Goal: Find specific page/section: Find specific page/section

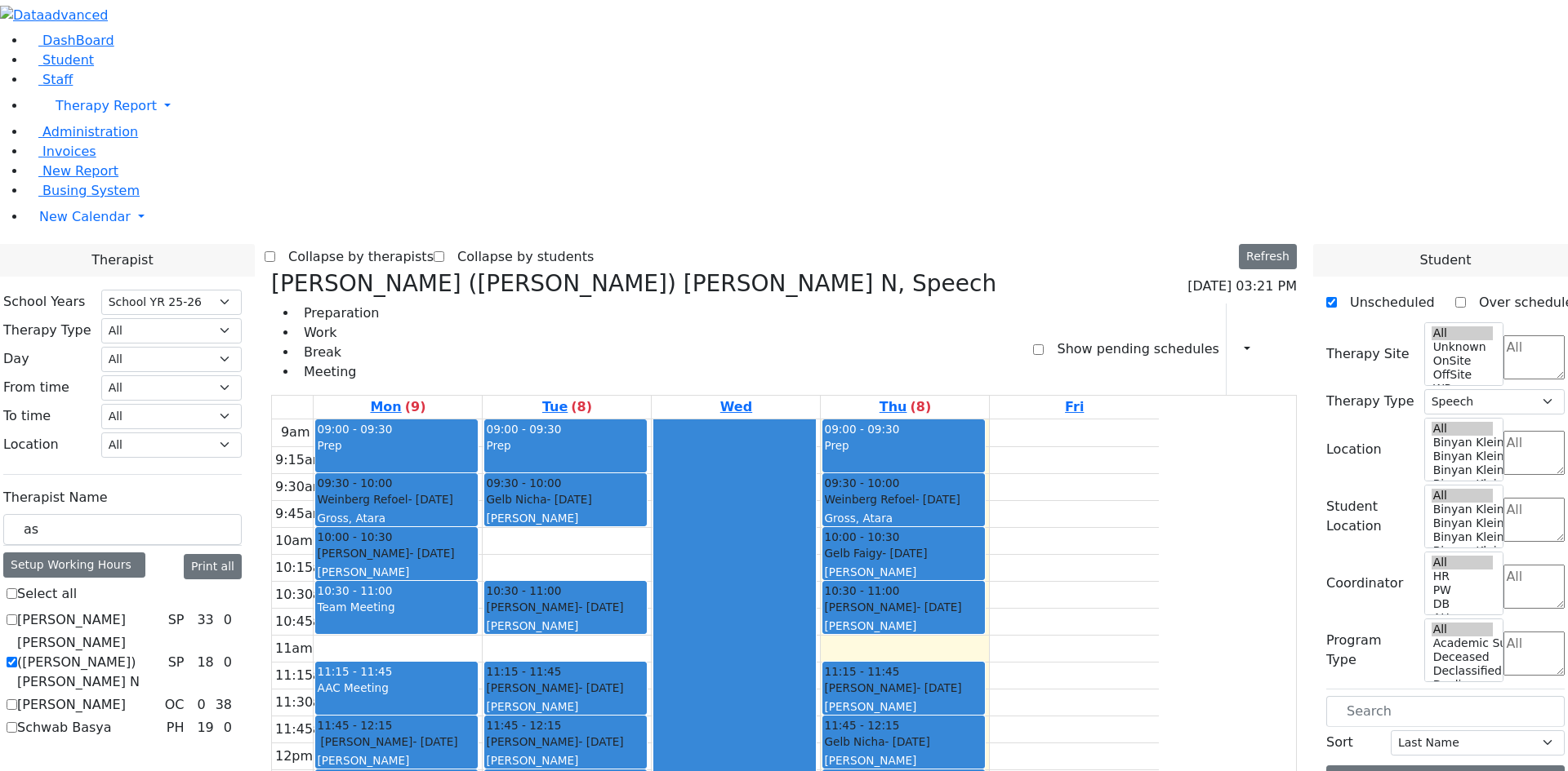
select select "212"
select select "3"
click at [83, 68] on link "Student" at bounding box center [60, 60] width 68 height 15
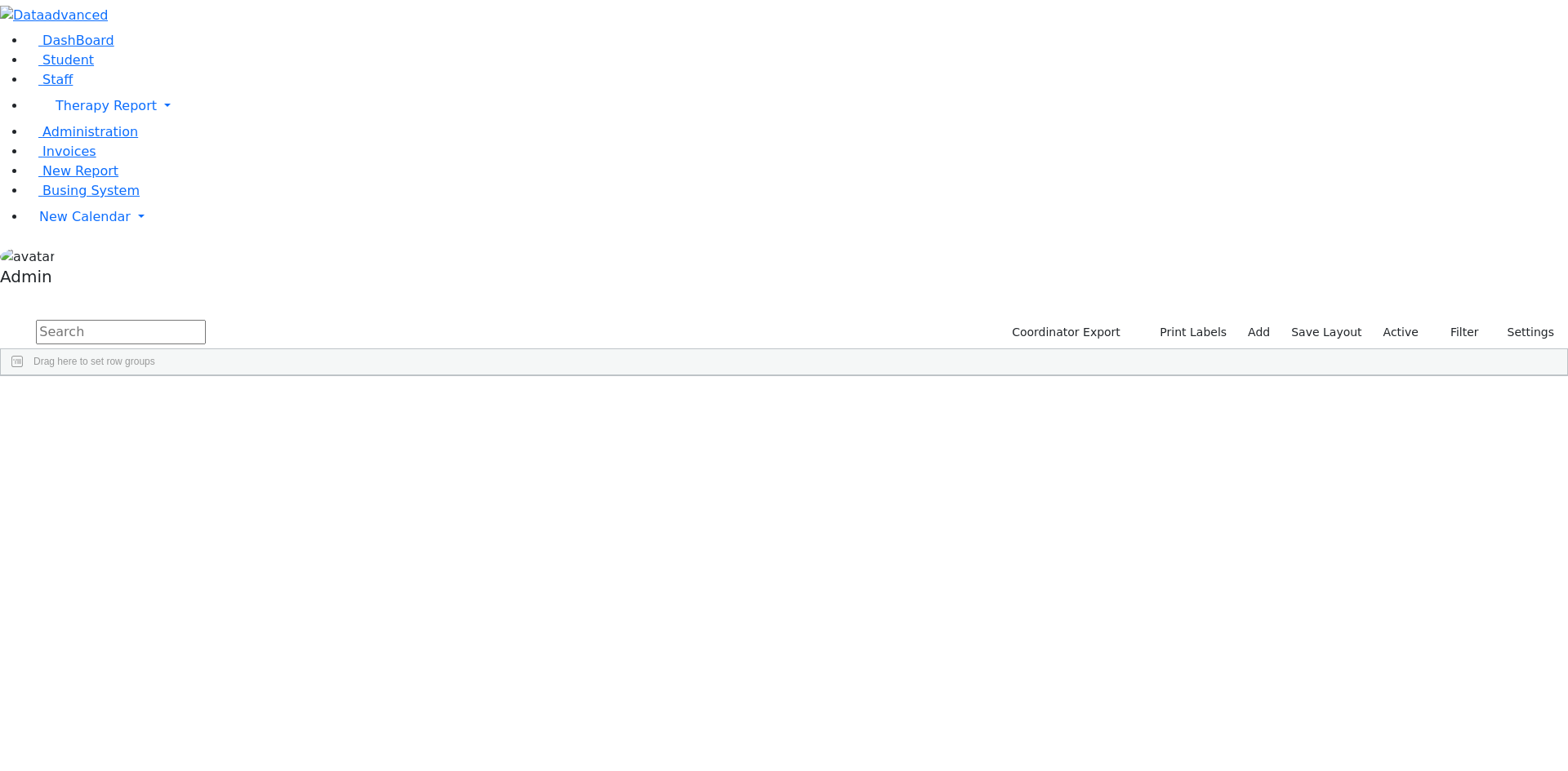
click at [206, 320] on input "text" at bounding box center [121, 331] width 170 height 24
type input "ekst"
click at [403, 448] on div "[DATE]" at bounding box center [335, 459] width 134 height 23
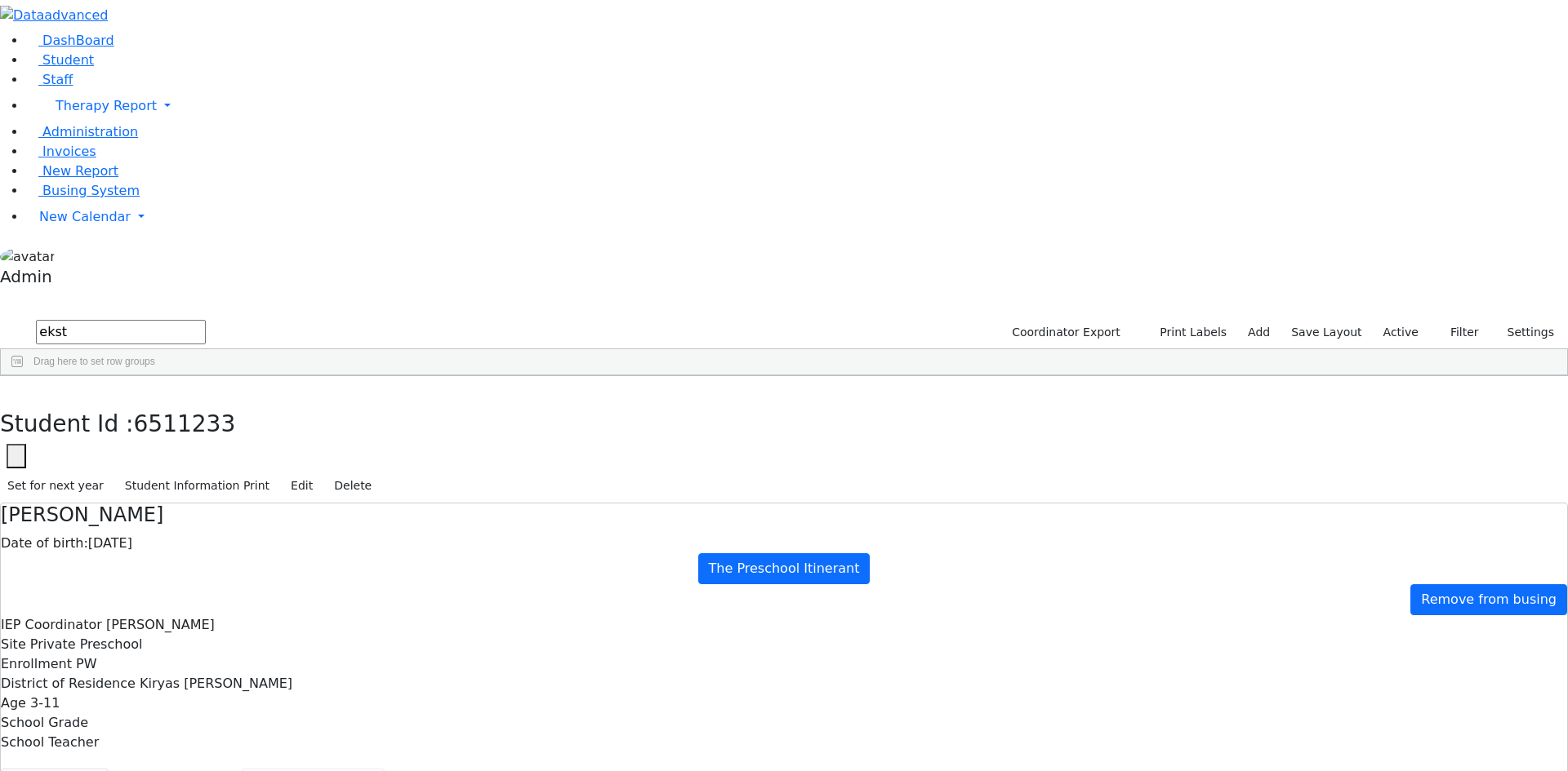
click at [385, 769] on button "Recommendation" at bounding box center [313, 786] width 143 height 34
checkbox input "true"
select select "210"
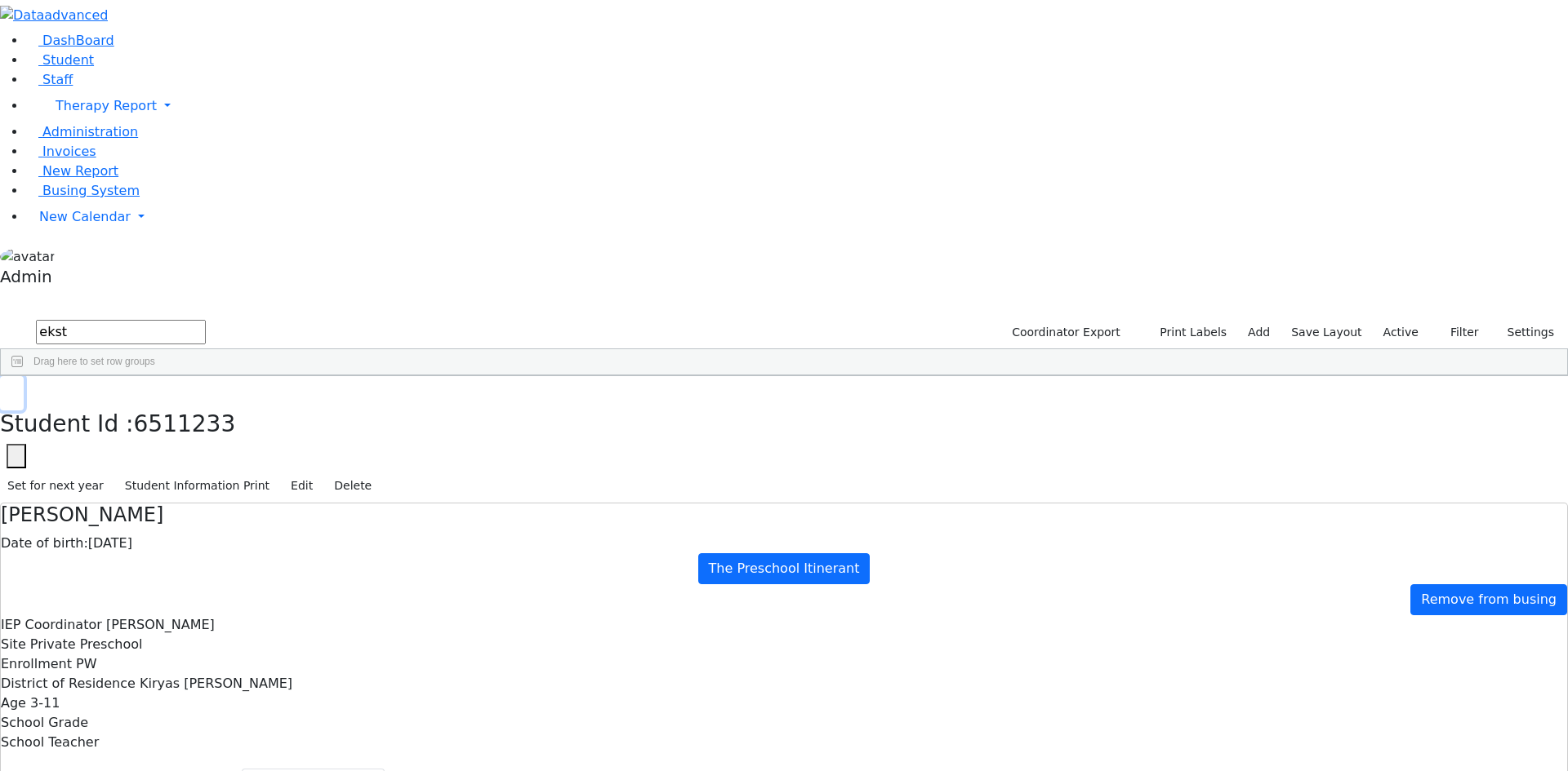
click at [16, 388] on icon "button" at bounding box center [12, 393] width 9 height 10
drag, startPoint x: 294, startPoint y: 80, endPoint x: 156, endPoint y: 76, distance: 138.1
click at [156, 76] on div "DashBoard Student Staff Therapy Report Student Old Calendar Report Admin" at bounding box center [784, 500] width 1568 height 1000
type input "fere"
click at [132, 425] on div "[PERSON_NAME]" at bounding box center [67, 436] width 132 height 23
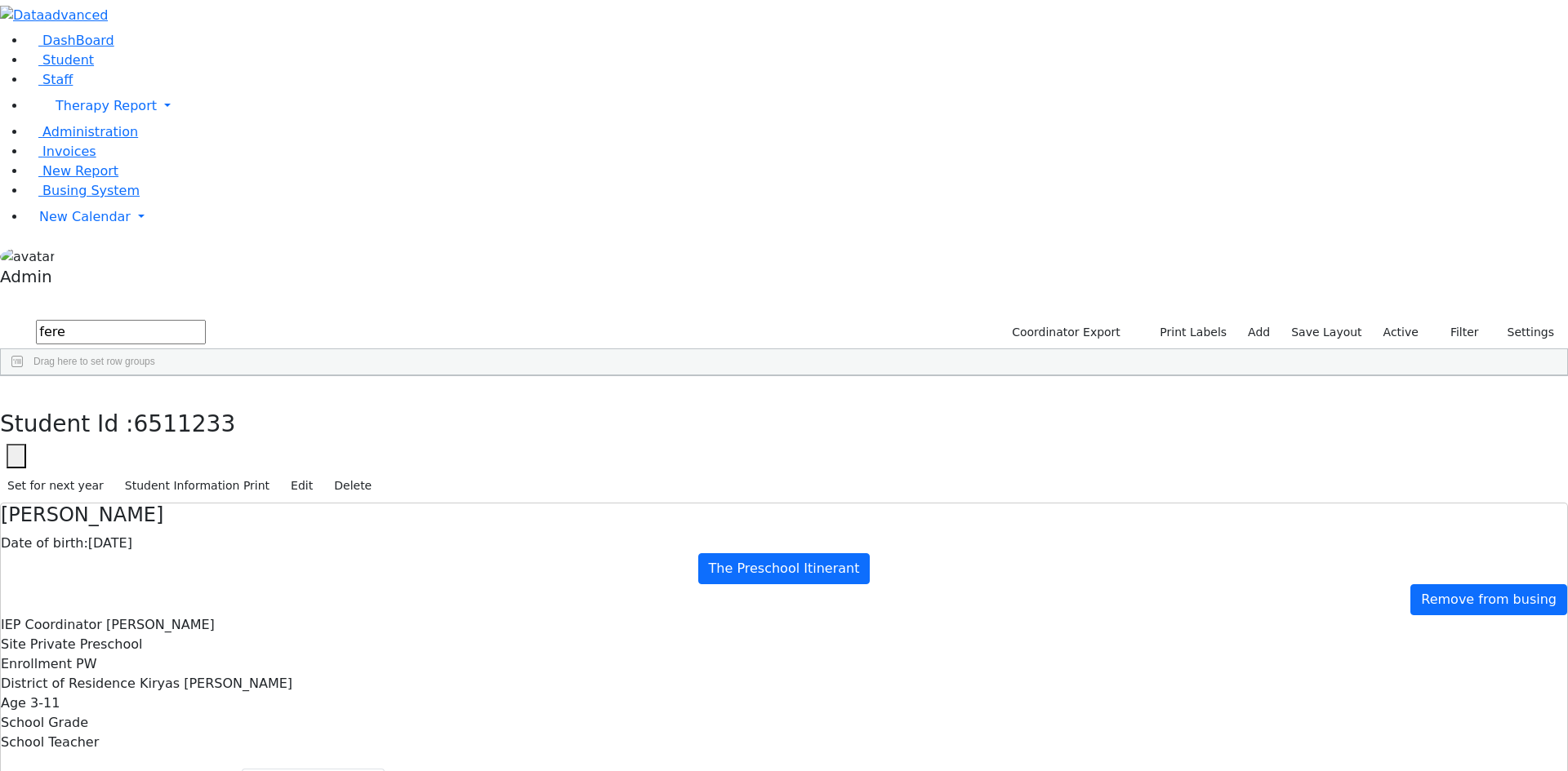
click at [132, 425] on div "[PERSON_NAME]" at bounding box center [67, 436] width 132 height 23
select select "210"
click at [132, 425] on div "[PERSON_NAME]" at bounding box center [67, 436] width 132 height 23
drag, startPoint x: 406, startPoint y: 88, endPoint x: 477, endPoint y: 88, distance: 71.0
click at [477, 504] on h4 "[PERSON_NAME]" at bounding box center [784, 516] width 1566 height 23
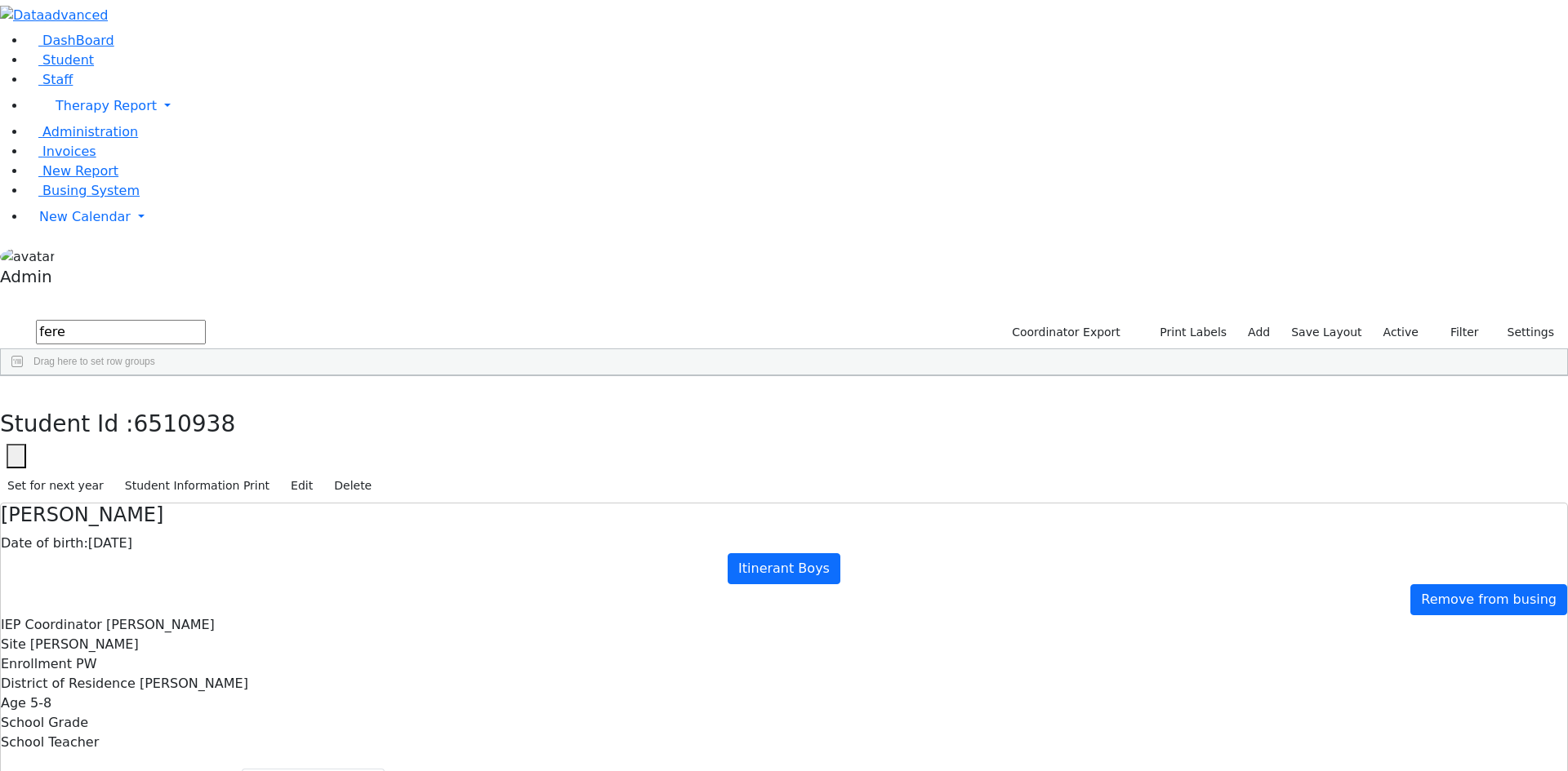
copy h4 "[PERSON_NAME]"
click at [16, 388] on icon "button" at bounding box center [12, 393] width 9 height 10
drag, startPoint x: 295, startPoint y: 64, endPoint x: 210, endPoint y: 55, distance: 85.5
click at [206, 318] on form "fere" at bounding box center [103, 333] width 206 height 31
type input "[PERSON_NAME]"
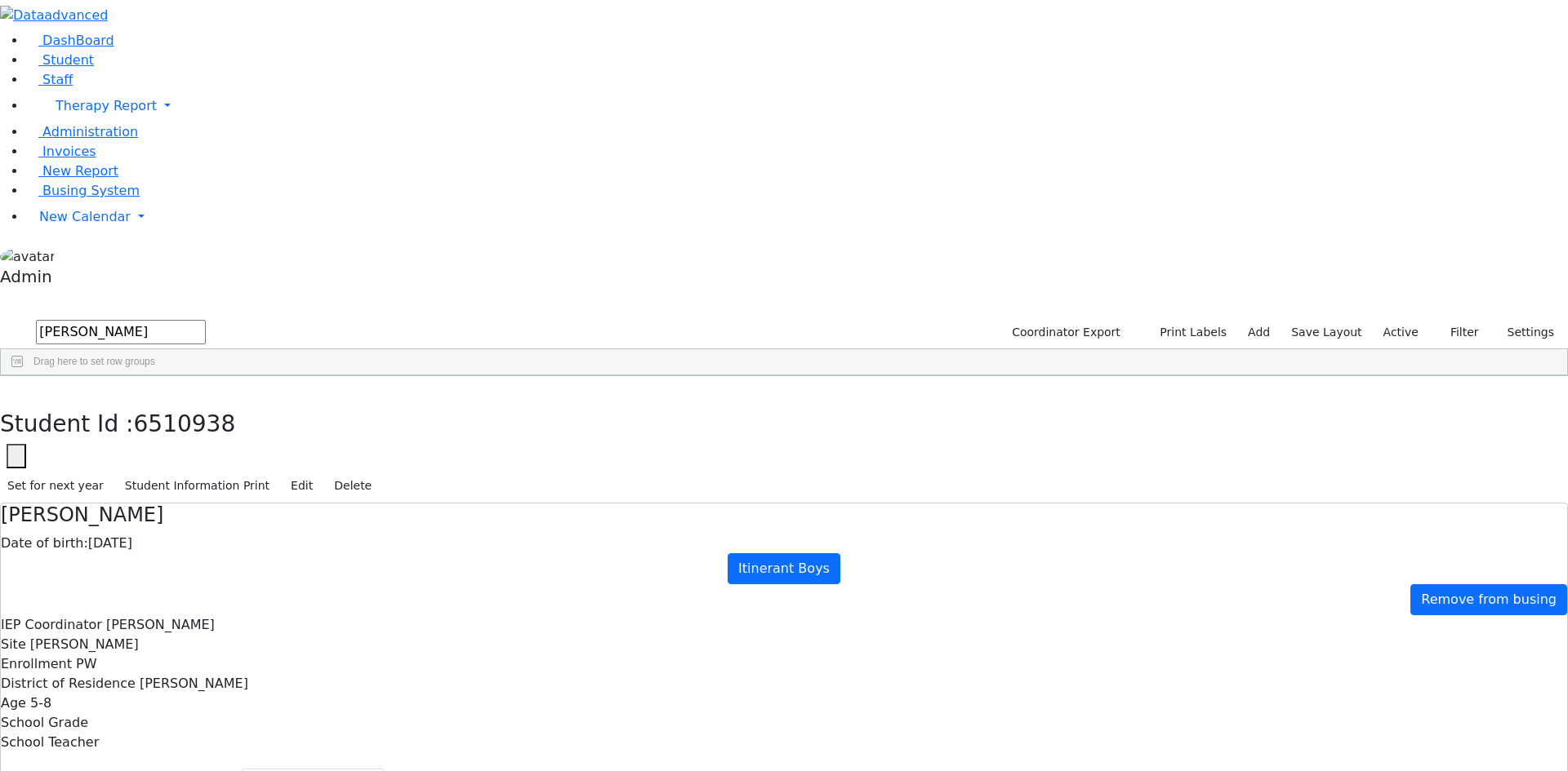
click at [267, 562] on div "[PERSON_NAME]" at bounding box center [199, 573] width 135 height 23
select select "212"
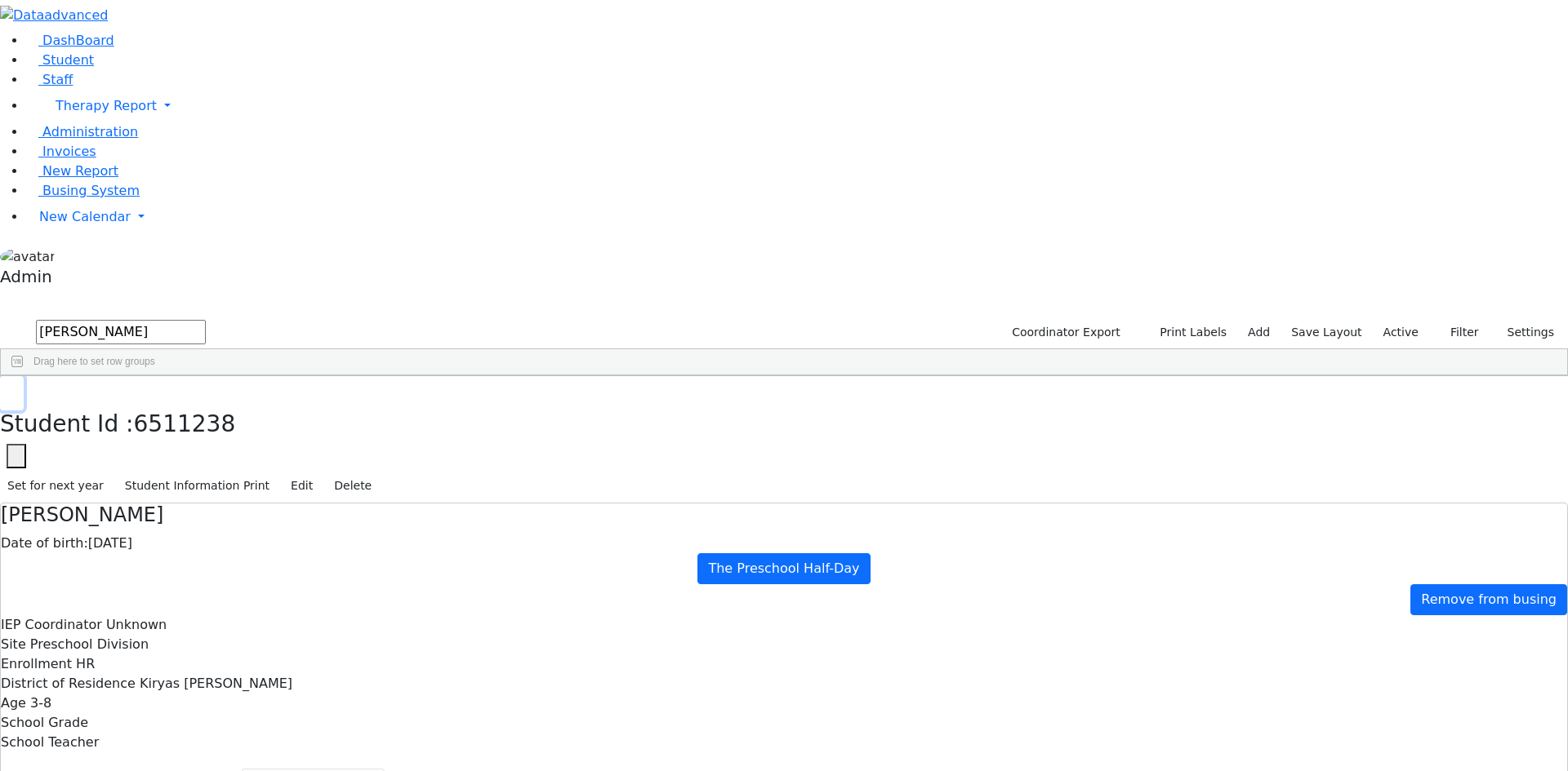
click at [23, 376] on button "button" at bounding box center [12, 394] width 23 height 34
drag, startPoint x: 281, startPoint y: 72, endPoint x: 157, endPoint y: 70, distance: 124.0
click at [157, 70] on div "DashBoard Student Staff Therapy Report Student Old Calendar Report Admin" at bounding box center [784, 500] width 1568 height 1000
type input "[PERSON_NAME]"
